Goal: Information Seeking & Learning: Learn about a topic

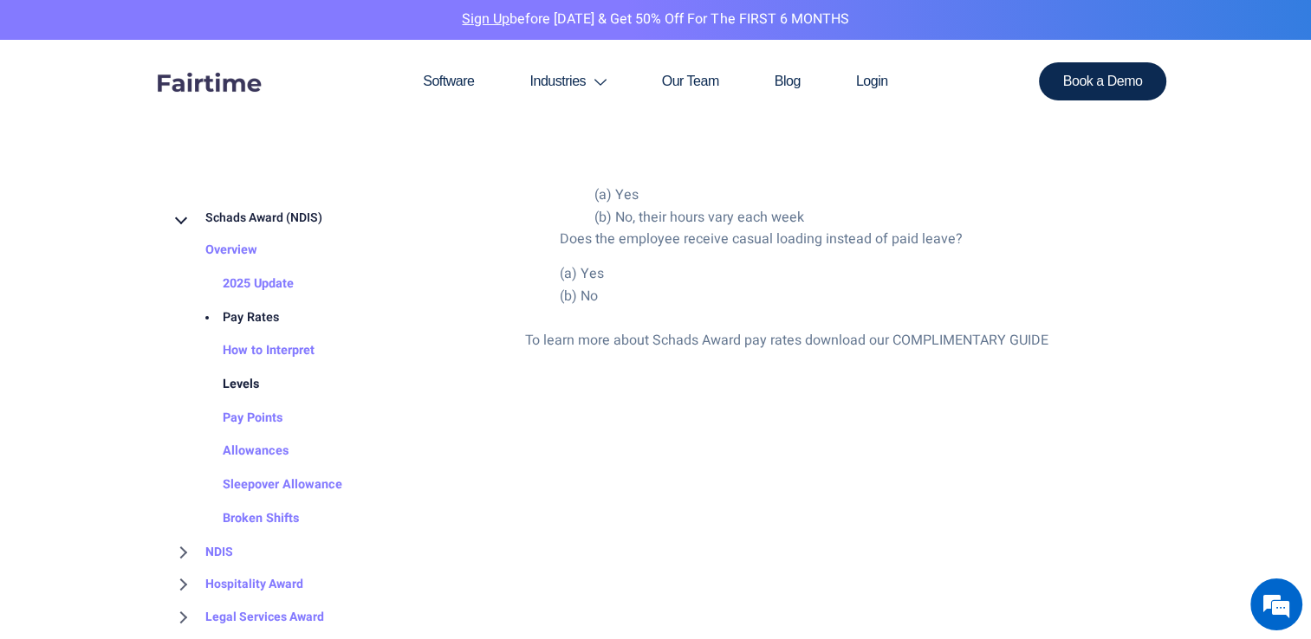
click at [248, 386] on link "Levels" at bounding box center [223, 384] width 71 height 34
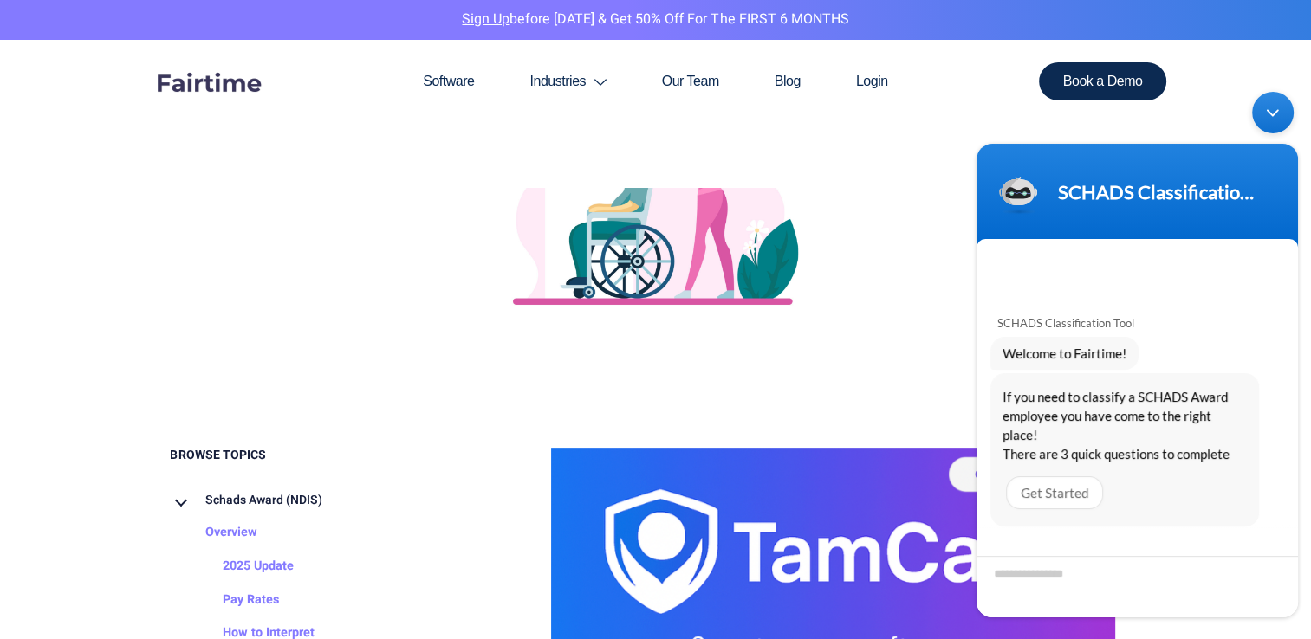
scroll to position [535, 0]
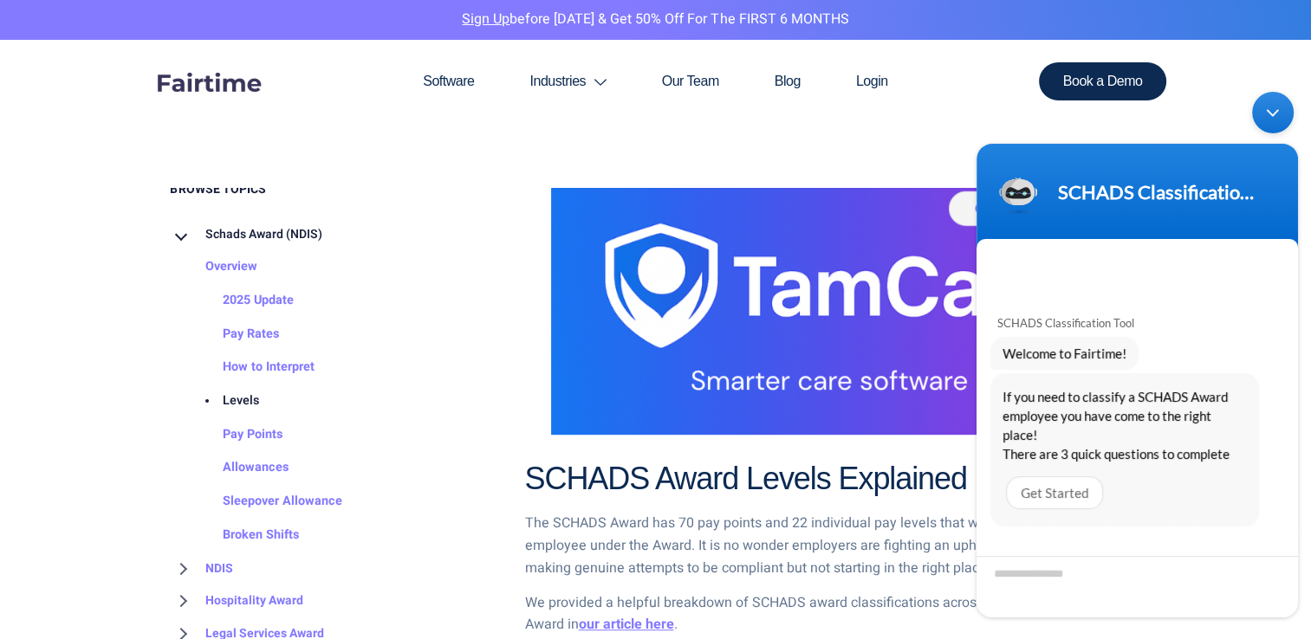
scroll to position [1063, 0]
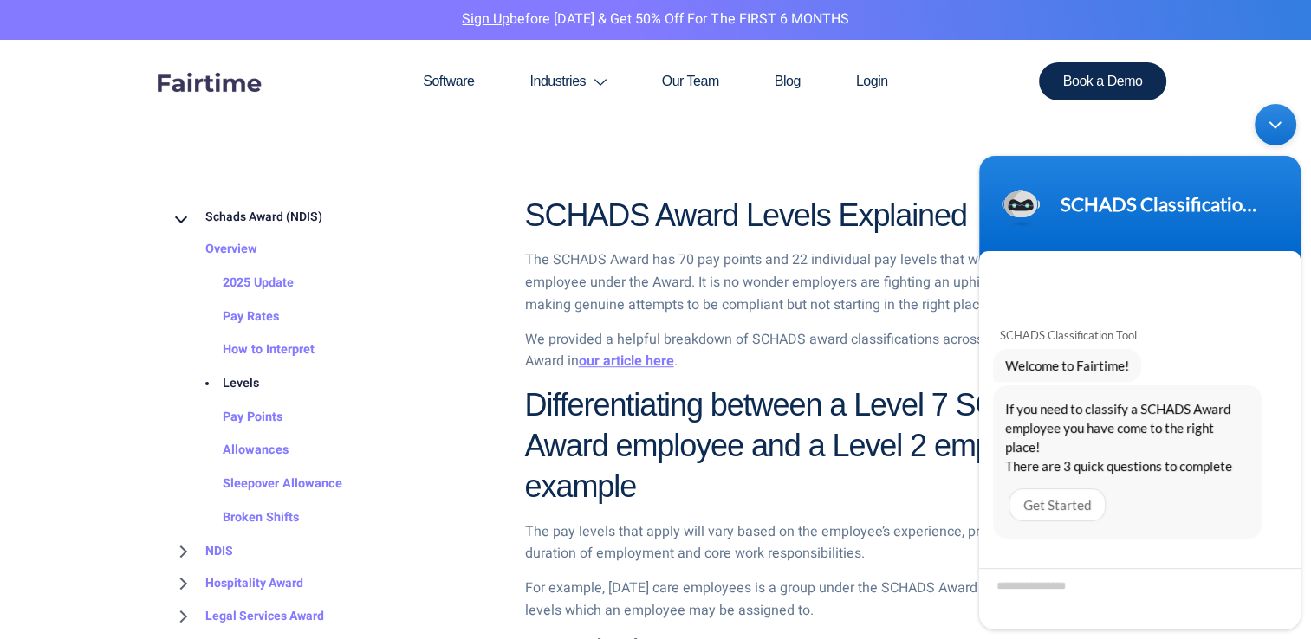
drag, startPoint x: 1177, startPoint y: 155, endPoint x: 1179, endPoint y: 320, distance: 164.6
click at [1179, 320] on section "SCHADS Classification Tool SCHADS Classification Tool Welcome to Fairtime! If y…" at bounding box center [1139, 393] width 321 height 474
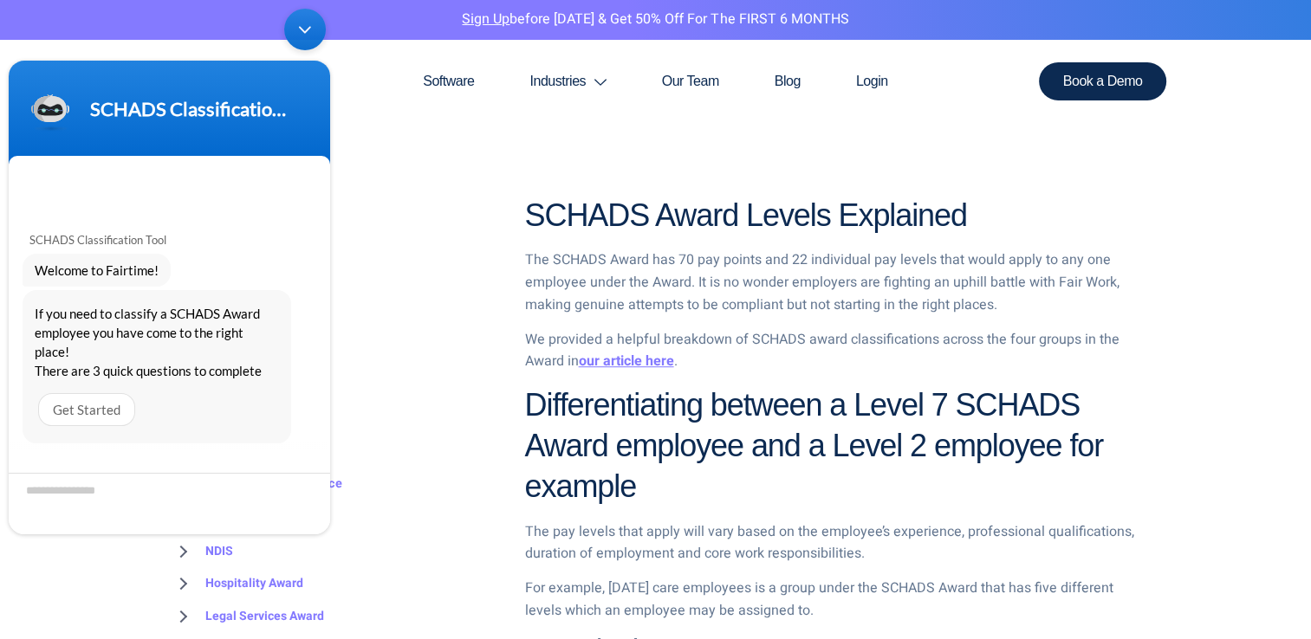
drag, startPoint x: 215, startPoint y: 85, endPoint x: -3, endPoint y: -63, distance: 263.9
click at [0, 0] on html "SCHADS Classification Tool SCHADS Classification Tool Welcome to Fairtime! If y…" at bounding box center [169, 271] width 339 height 543
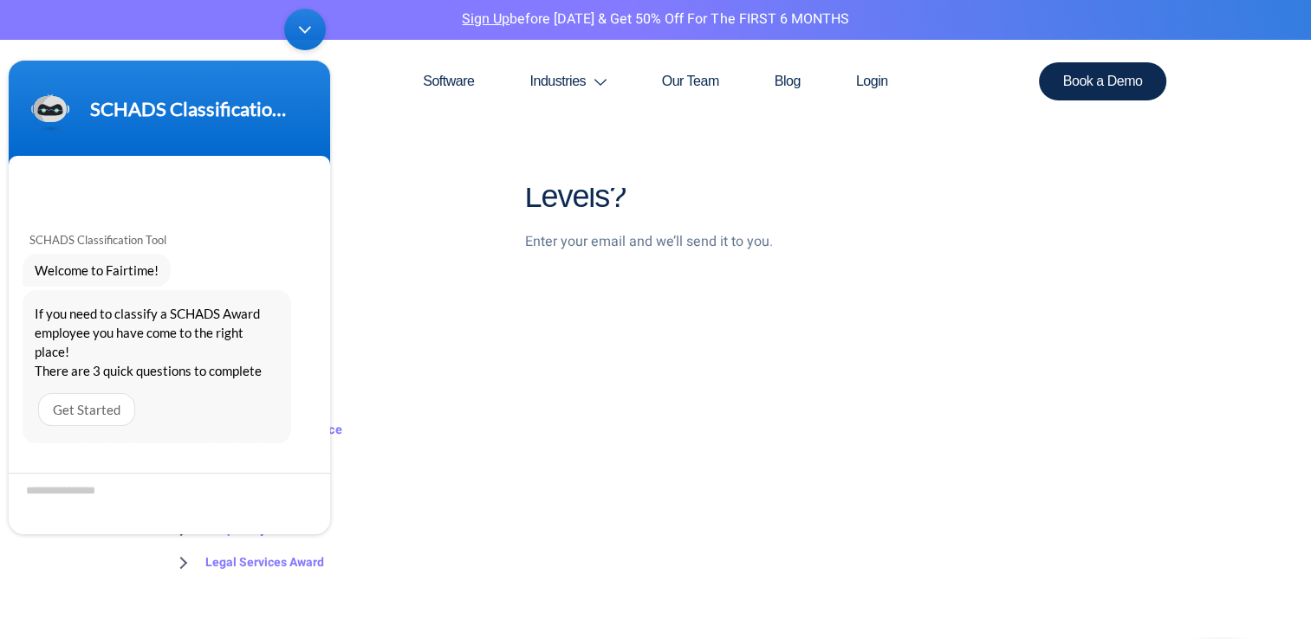
scroll to position [2658, 0]
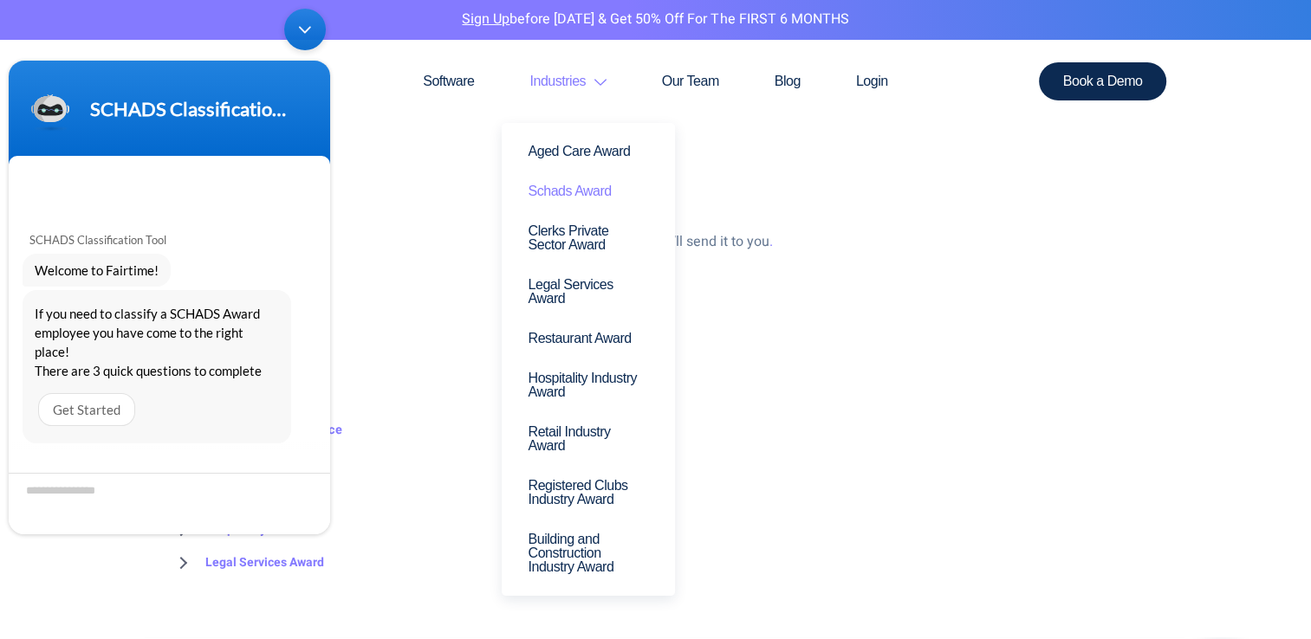
click at [555, 194] on link "Schads Award" at bounding box center [588, 192] width 147 height 40
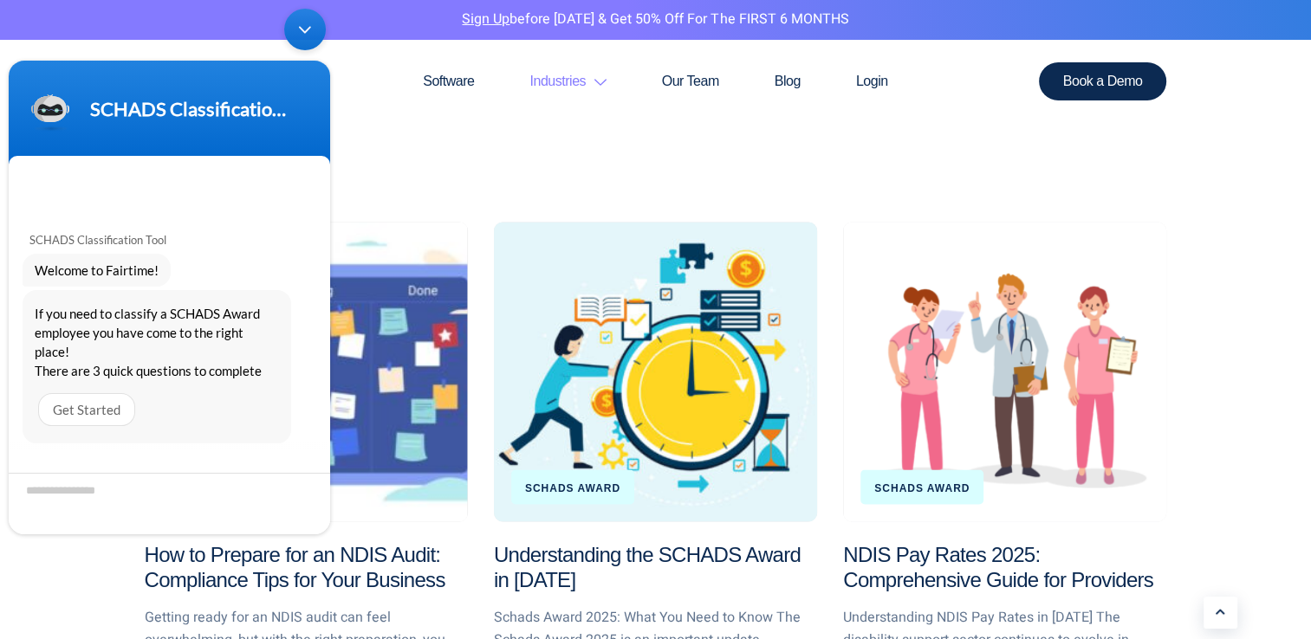
scroll to position [3073, 0]
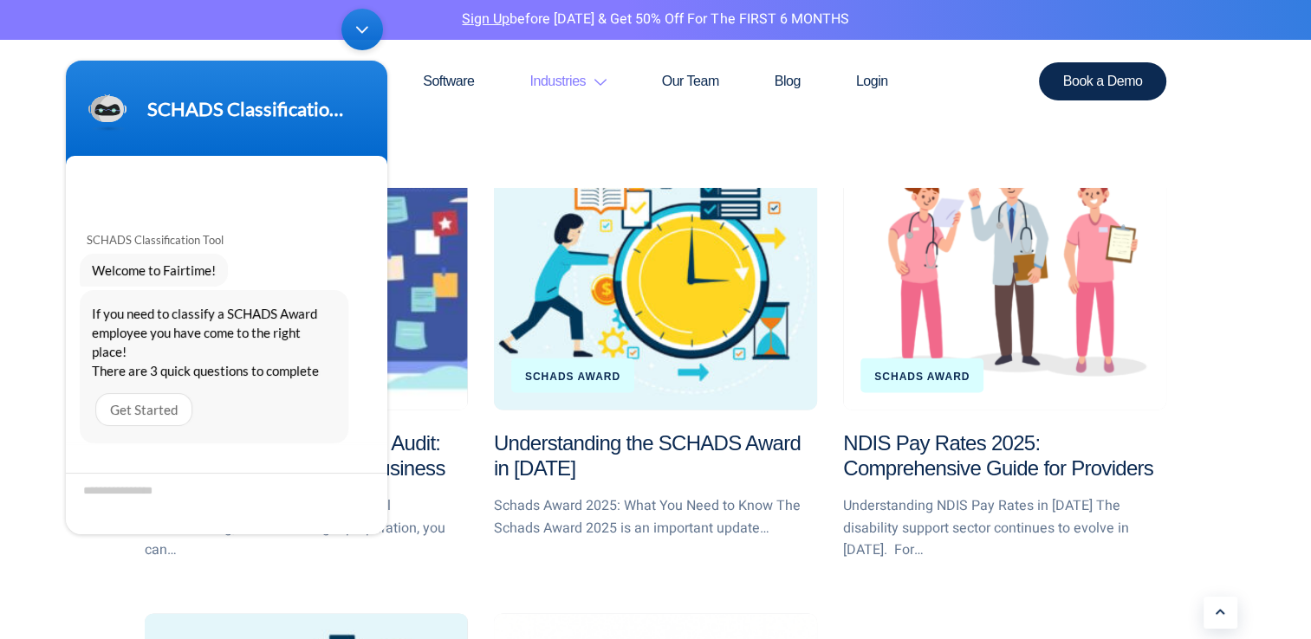
drag, startPoint x: 173, startPoint y: 75, endPoint x: 1322, endPoint y: -60, distance: 1156.8
click at [396, 0] on html "SCHADS Classification Tool SCHADS Classification Tool Welcome to Fairtime! If y…" at bounding box center [226, 271] width 339 height 543
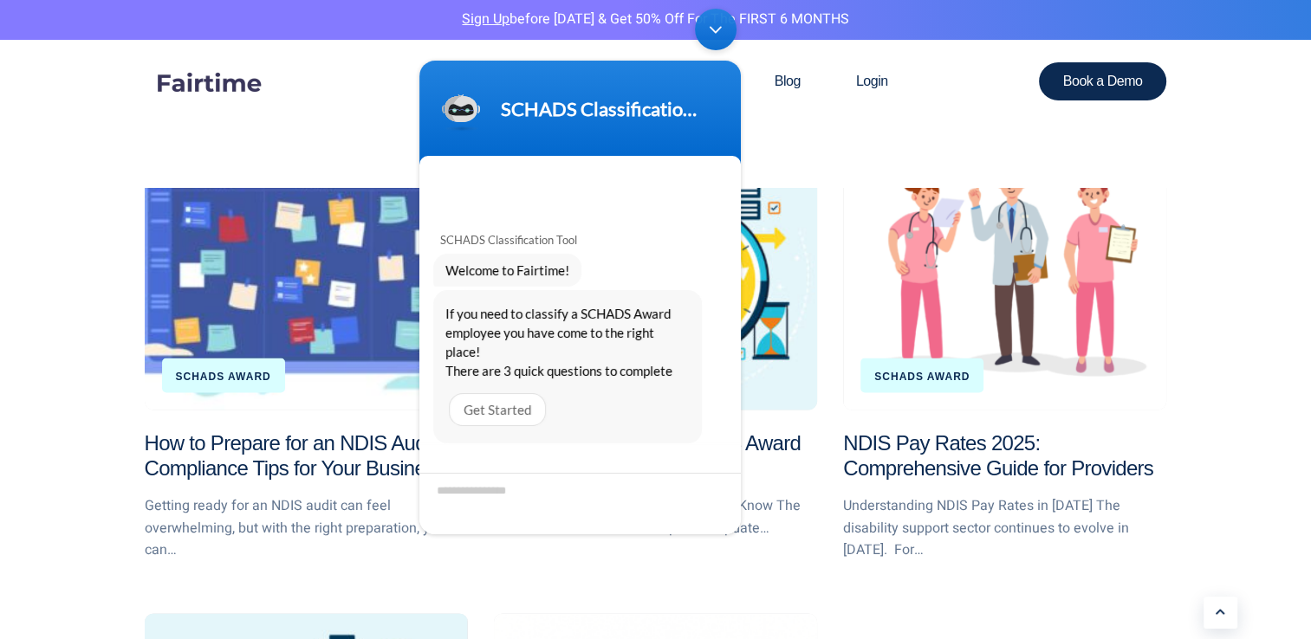
drag, startPoint x: 475, startPoint y: 78, endPoint x: 605, endPoint y: -13, distance: 158.6
click at [605, 0] on html "SCHADS Classification Tool SCHADS Classification Tool Welcome to Fairtime! If y…" at bounding box center [580, 271] width 339 height 543
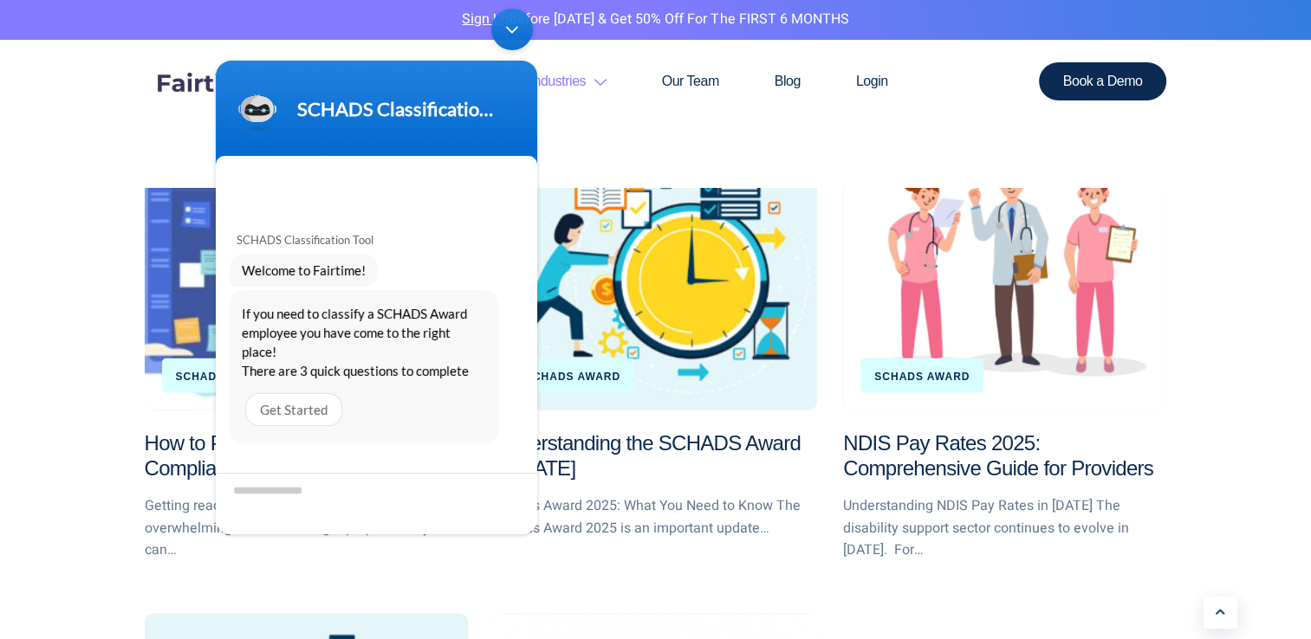
drag, startPoint x: 349, startPoint y: 86, endPoint x: -3, endPoint y: -58, distance: 380.8
click at [207, 0] on html "SCHADS Classification Tool SCHADS Classification Tool Welcome to Fairtime! If y…" at bounding box center [376, 271] width 339 height 543
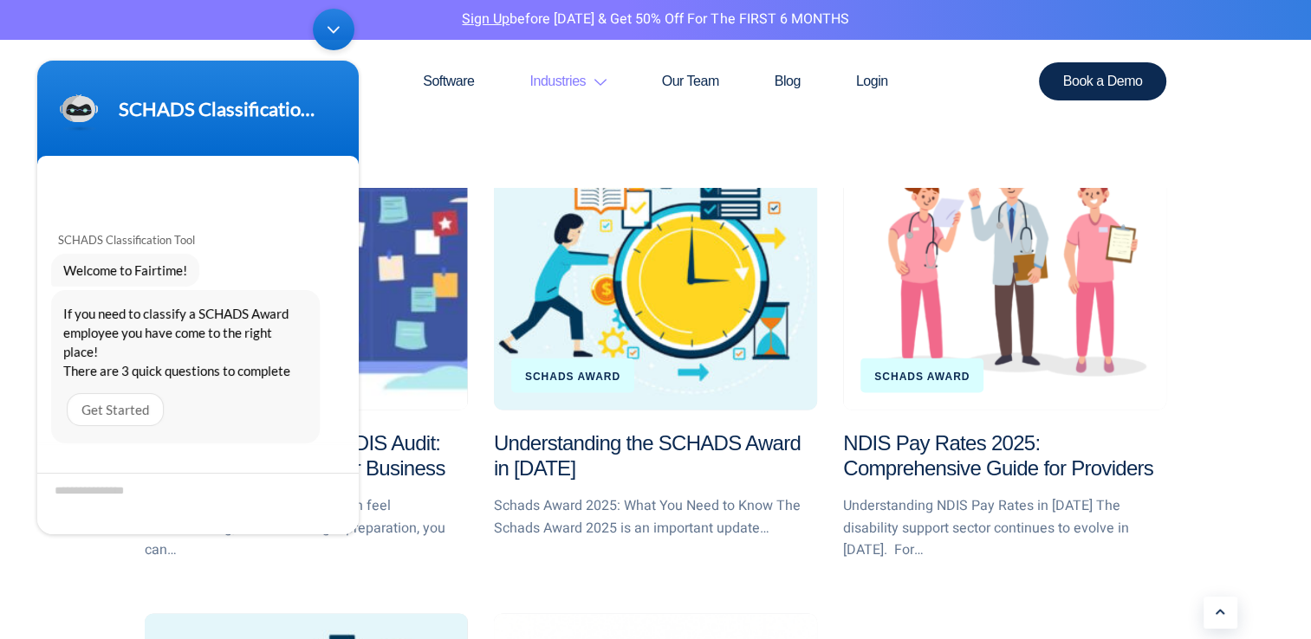
drag, startPoint x: 187, startPoint y: 83, endPoint x: 51, endPoint y: 131, distance: 144.1
click at [29, 137] on html "SCHADS Classification Tool SCHADS Classification Tool Welcome to Fairtime! If y…" at bounding box center [198, 271] width 339 height 543
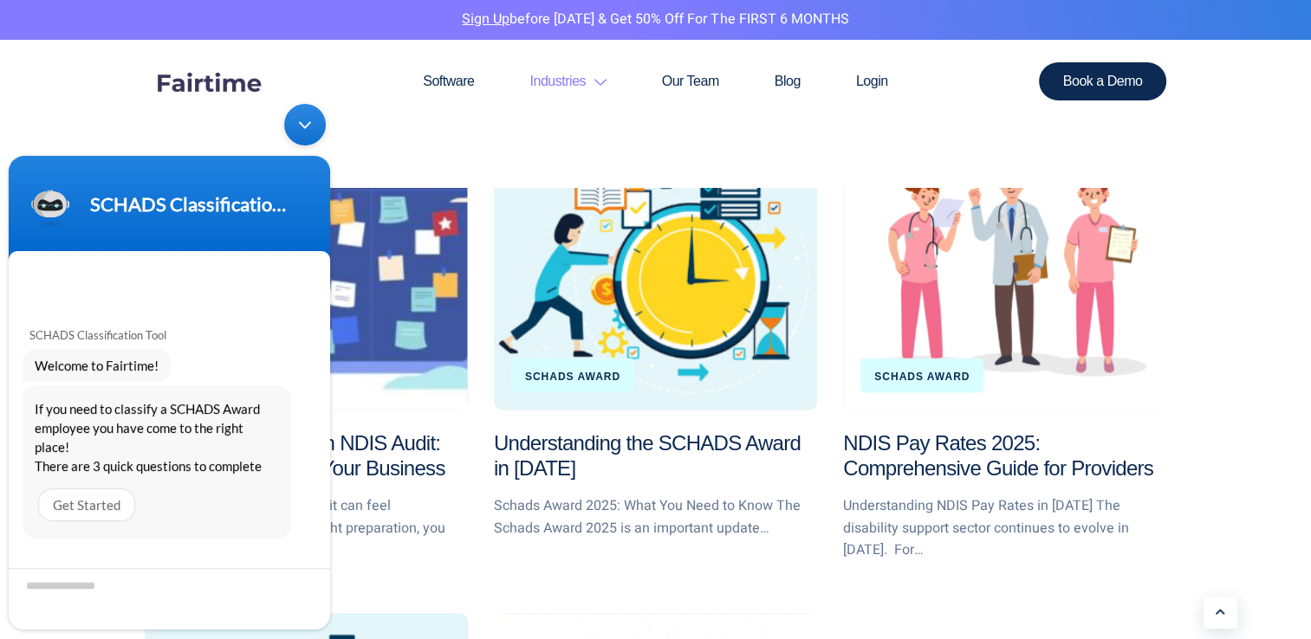
drag, startPoint x: 165, startPoint y: 180, endPoint x: 178, endPoint y: 217, distance: 38.9
click at [178, 217] on header "SCHADS Classification Tool" at bounding box center [169, 208] width 321 height 104
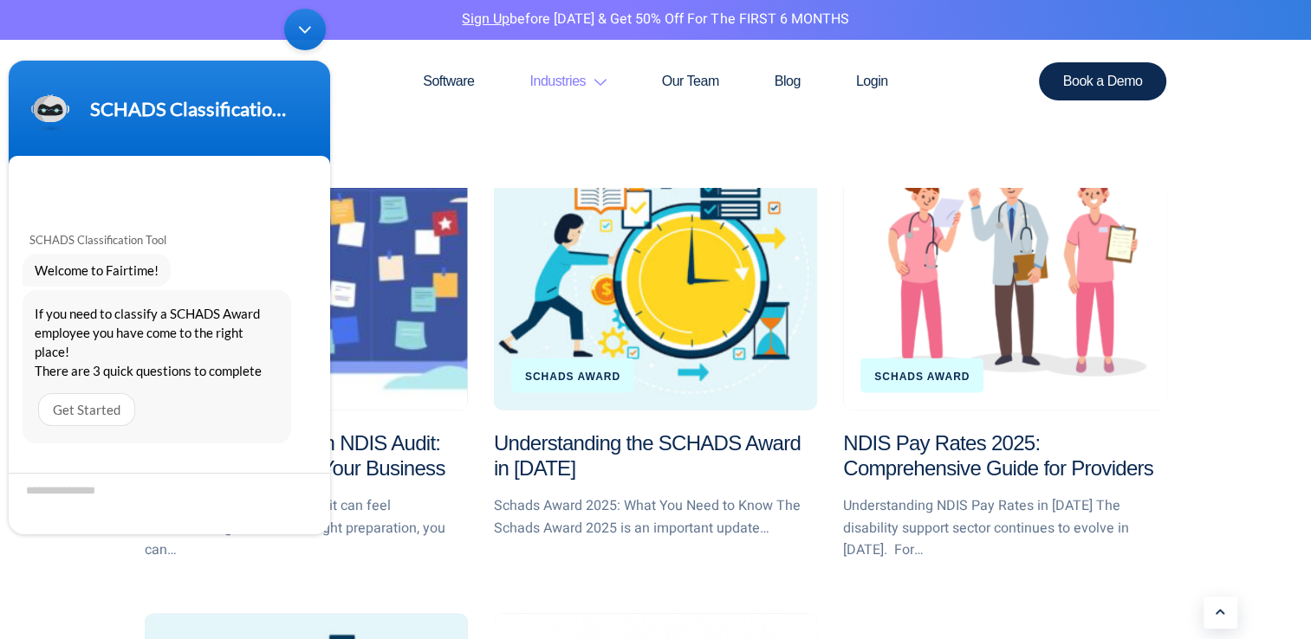
drag, startPoint x: 160, startPoint y: 87, endPoint x: 74, endPoint y: 47, distance: 95.4
click at [74, 47] on body "SCHADS Classification Tool SCHADS Classification Tool Welcome to Fairtime! If y…" at bounding box center [169, 271] width 339 height 543
click at [685, 444] on link "Understanding the SCHADS Award in [DATE]" at bounding box center [647, 455] width 307 height 49
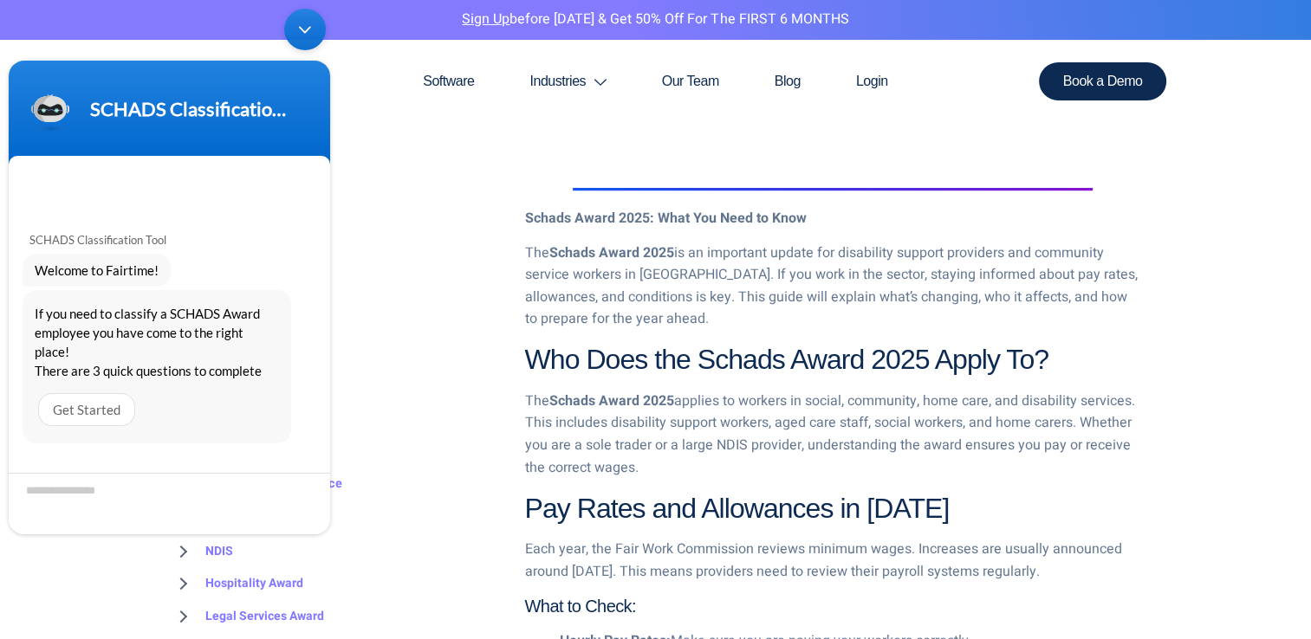
scroll to position [1047, 0]
